Goal: Information Seeking & Learning: Compare options

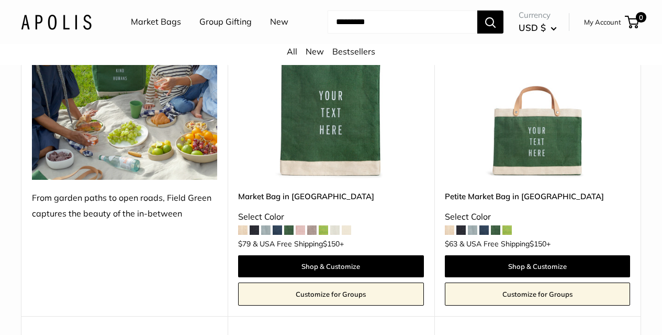
scroll to position [2199, 0]
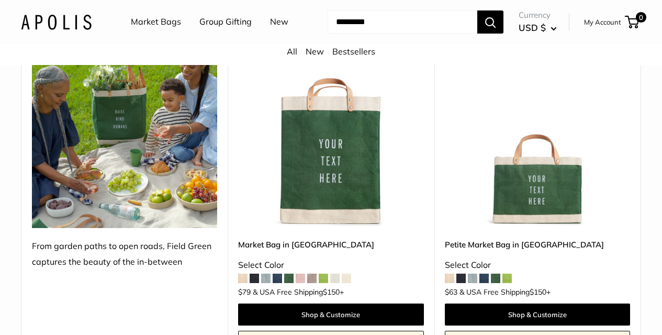
click at [265, 283] on span at bounding box center [265, 277] width 9 height 9
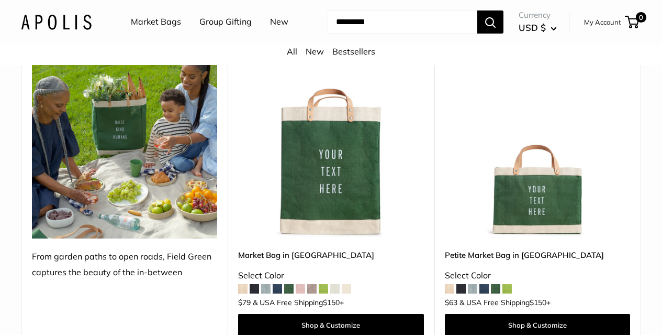
click at [316, 293] on span at bounding box center [311, 288] width 9 height 9
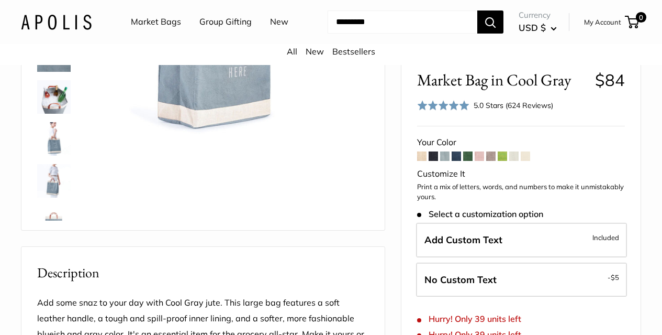
scroll to position [105, 0]
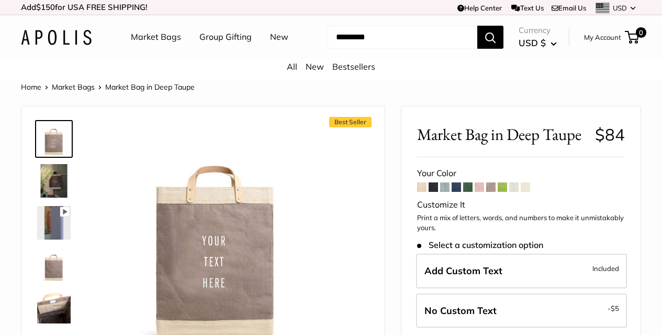
click at [514, 192] on span at bounding box center [513, 186] width 9 height 9
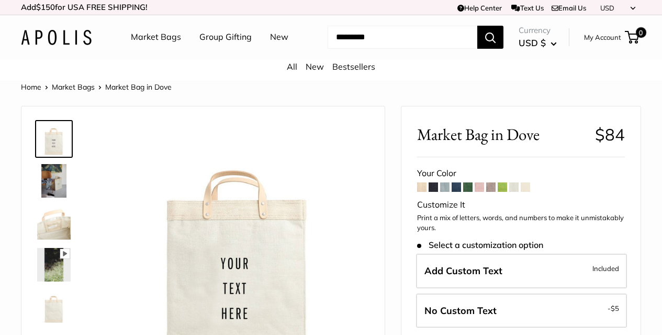
click at [526, 192] on span at bounding box center [525, 186] width 9 height 9
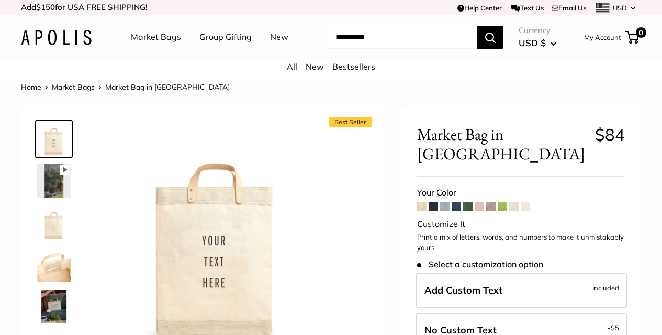
click at [421, 202] on span at bounding box center [421, 206] width 9 height 9
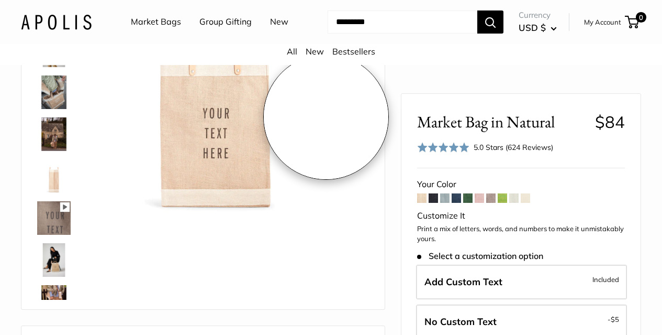
scroll to position [52, 0]
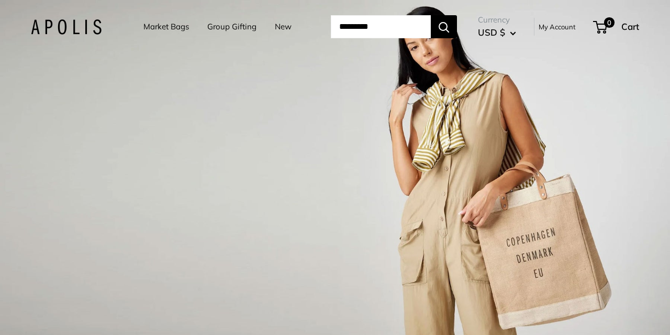
click at [165, 21] on link "Market Bags" at bounding box center [166, 26] width 46 height 15
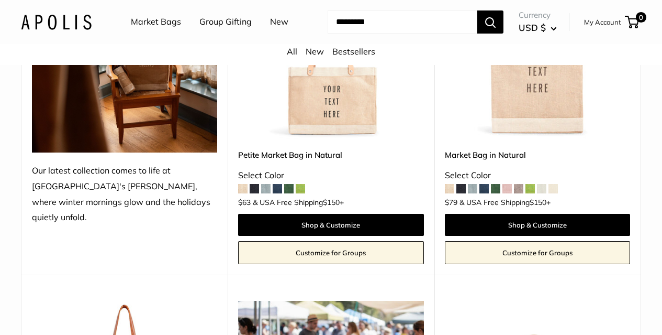
scroll to position [262, 0]
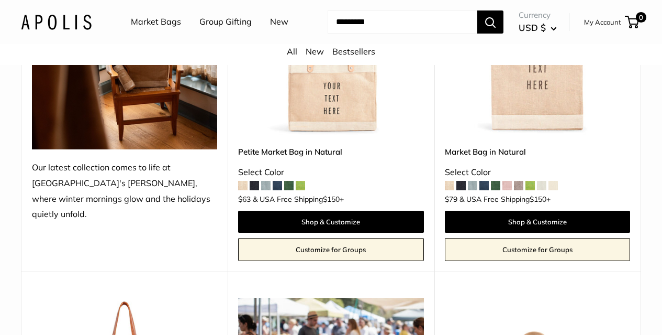
click at [474, 190] on span at bounding box center [472, 185] width 9 height 9
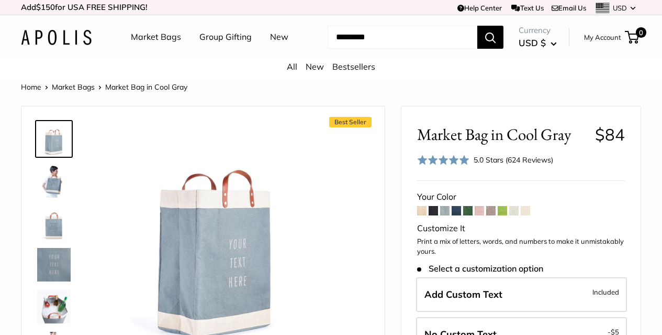
click at [490, 215] on span at bounding box center [490, 210] width 9 height 9
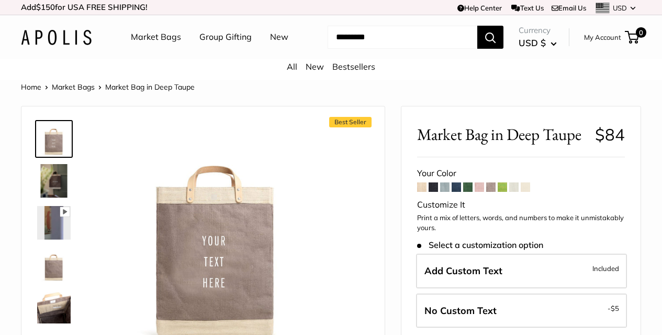
click at [527, 192] on span at bounding box center [525, 186] width 9 height 9
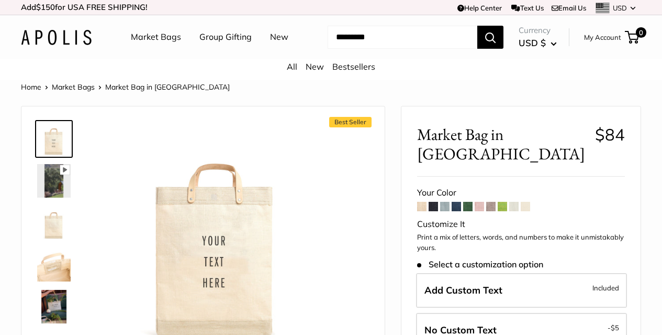
click at [513, 202] on span at bounding box center [513, 206] width 9 height 9
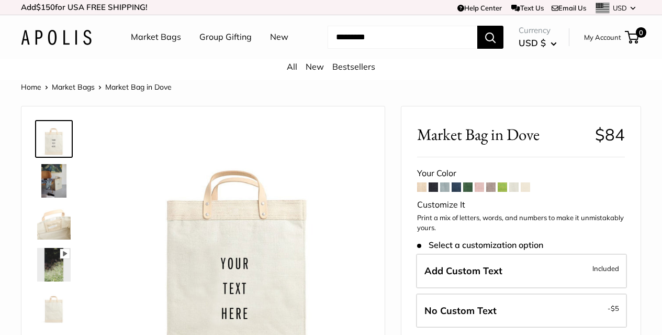
click at [502, 192] on span at bounding box center [502, 186] width 9 height 9
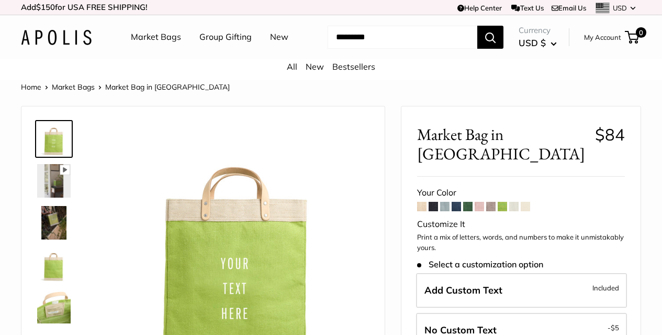
click at [35, 92] on link "Home" at bounding box center [31, 86] width 20 height 9
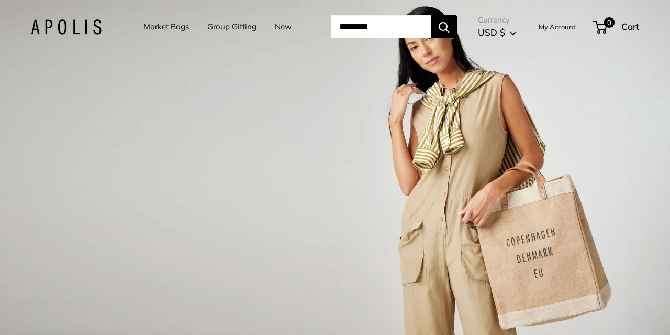
click at [171, 28] on link "Market Bags" at bounding box center [166, 26] width 46 height 15
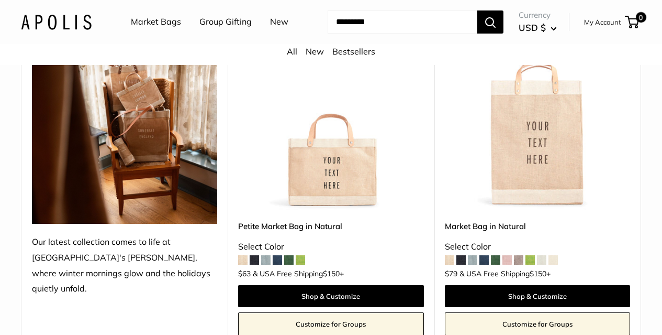
scroll to position [209, 0]
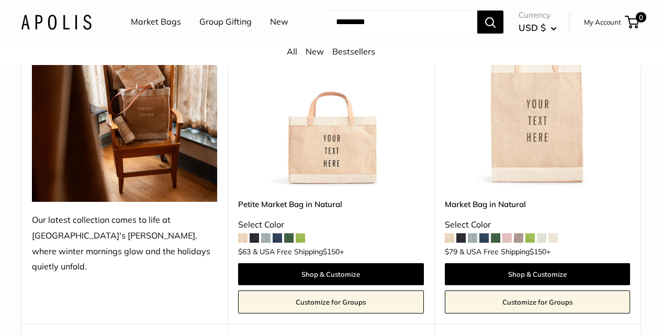
click at [0, 0] on img at bounding box center [0, 0] width 0 height 0
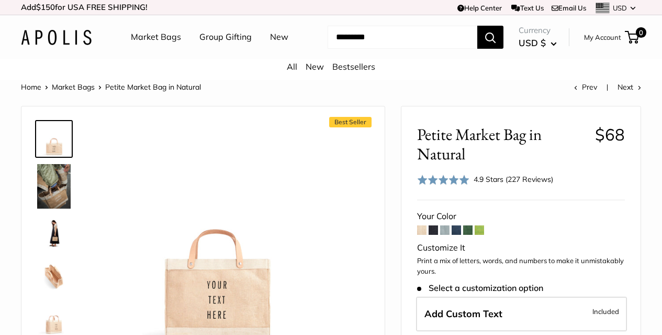
click at [444, 235] on span at bounding box center [444, 229] width 9 height 9
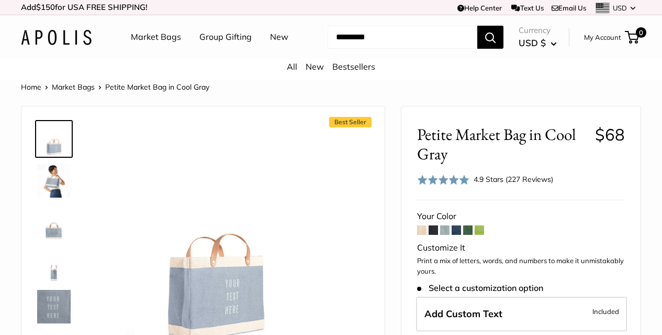
scroll to position [52, 0]
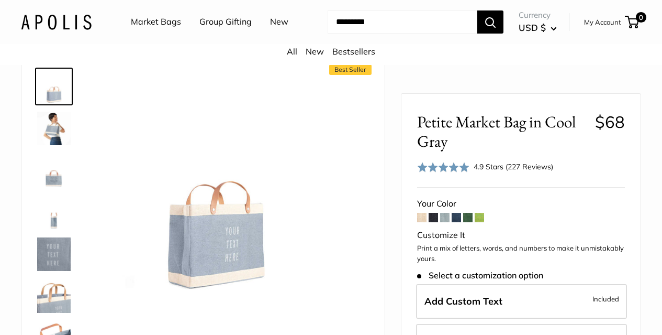
click at [457, 220] on span at bounding box center [456, 217] width 9 height 9
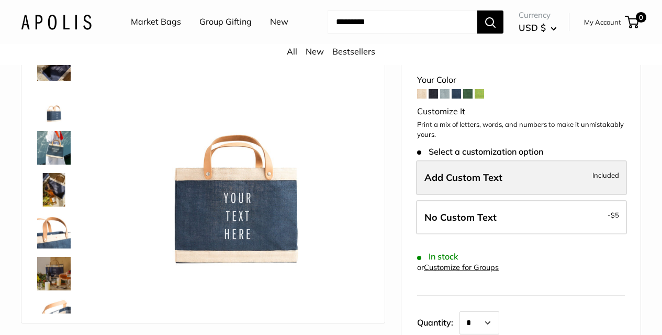
scroll to position [105, 0]
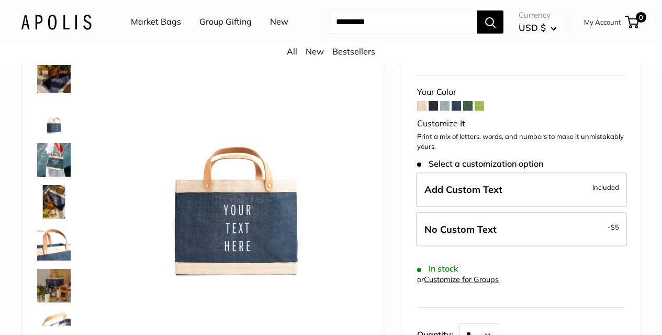
click at [470, 110] on span at bounding box center [467, 105] width 9 height 9
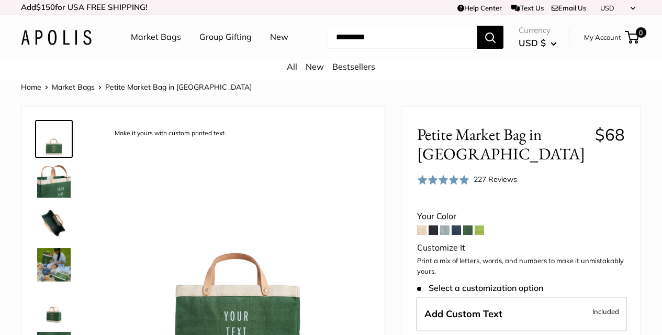
scroll to position [105, 0]
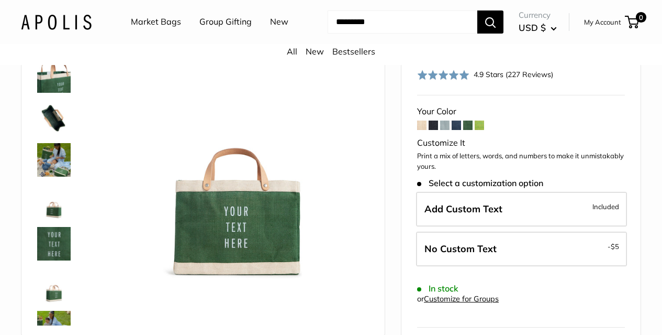
click at [480, 130] on span at bounding box center [479, 124] width 9 height 9
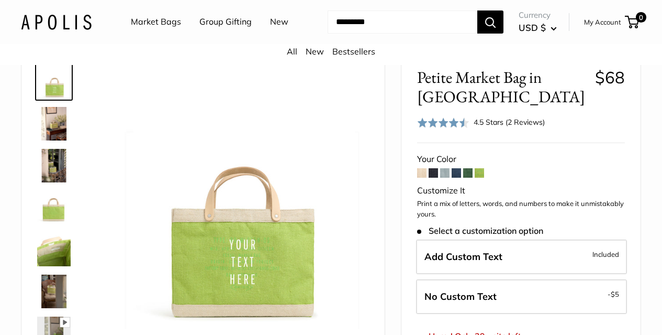
scroll to position [105, 0]
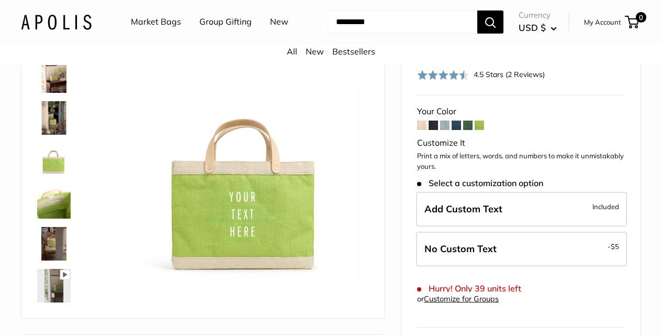
click at [435, 130] on span at bounding box center [433, 124] width 9 height 9
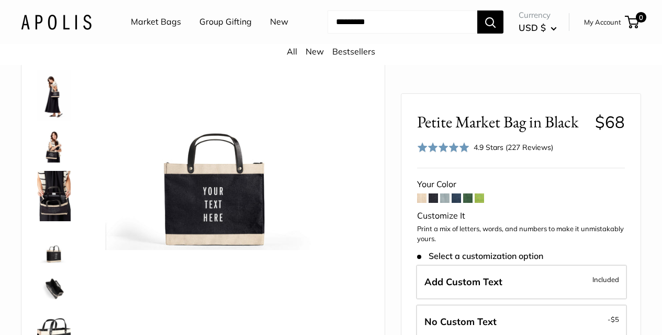
scroll to position [52, 0]
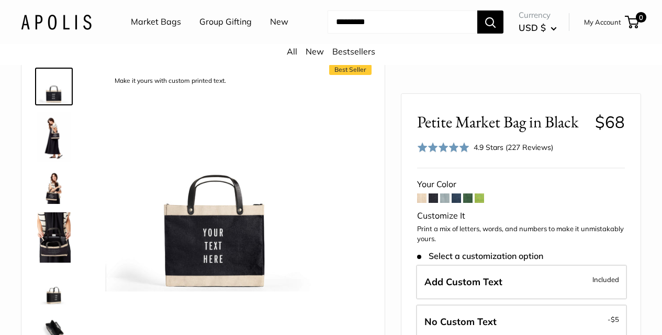
click at [145, 19] on link "Market Bags" at bounding box center [156, 22] width 50 height 16
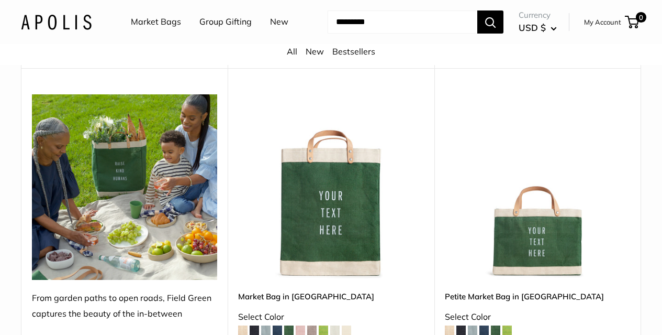
scroll to position [2146, 0]
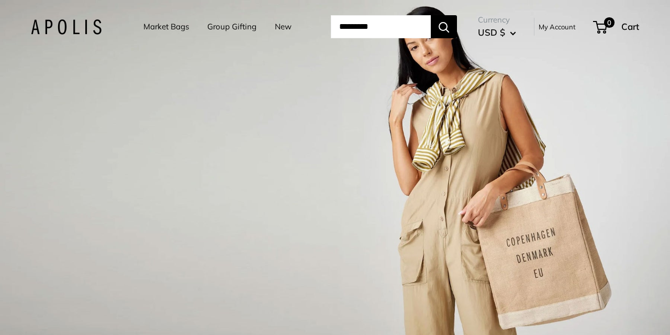
click at [143, 27] on link "Market Bags" at bounding box center [166, 26] width 46 height 15
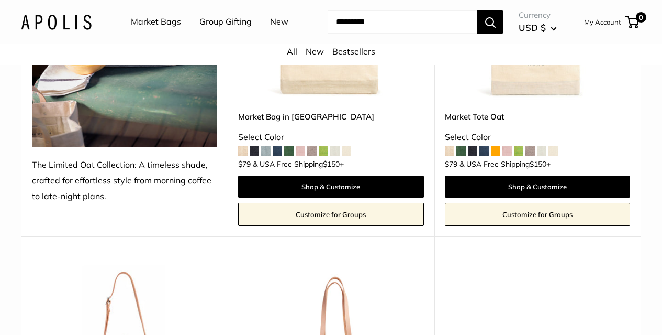
scroll to position [5078, 0]
